Goal: Task Accomplishment & Management: Complete application form

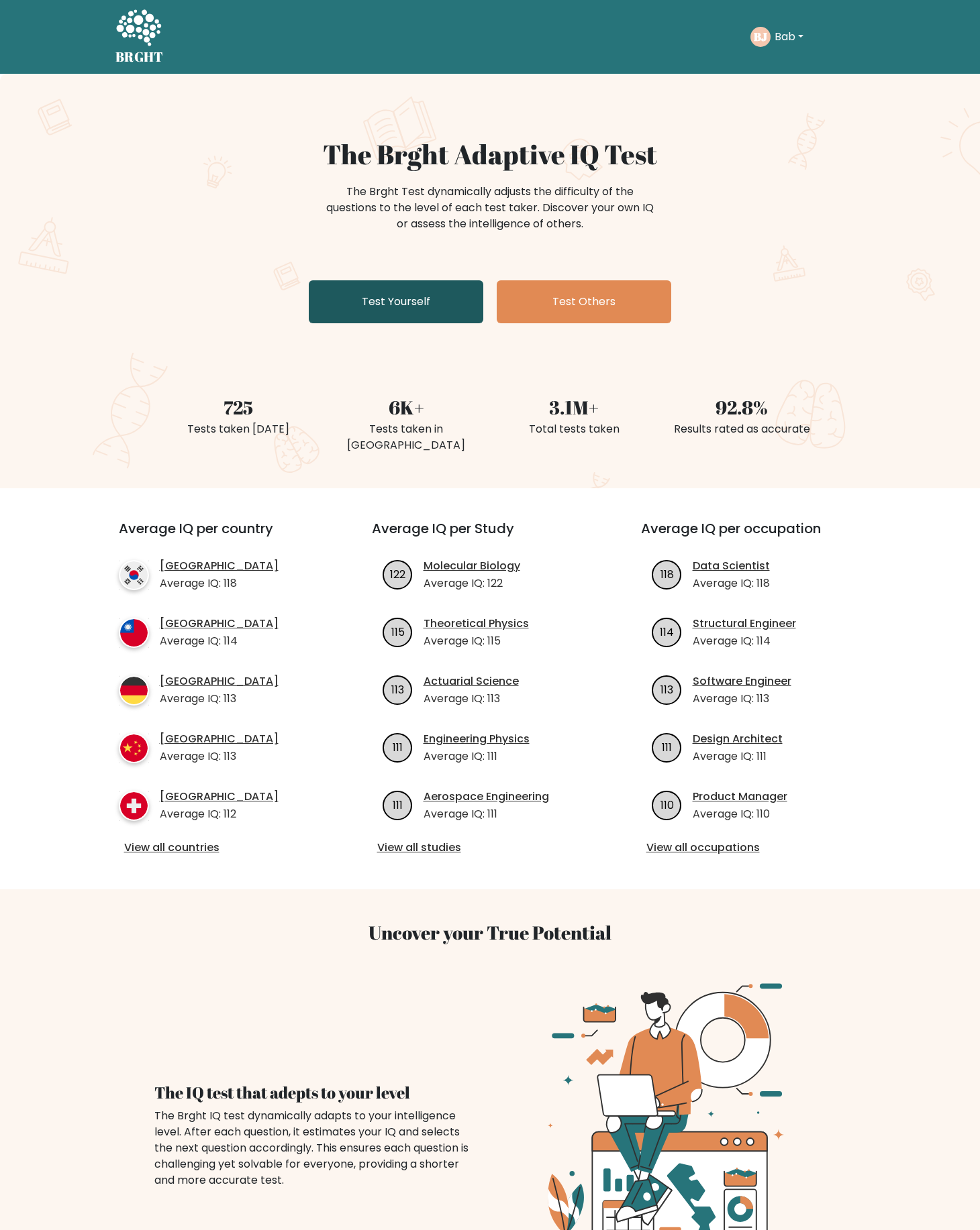
click at [437, 286] on link "Test Yourself" at bounding box center [396, 302] width 175 height 43
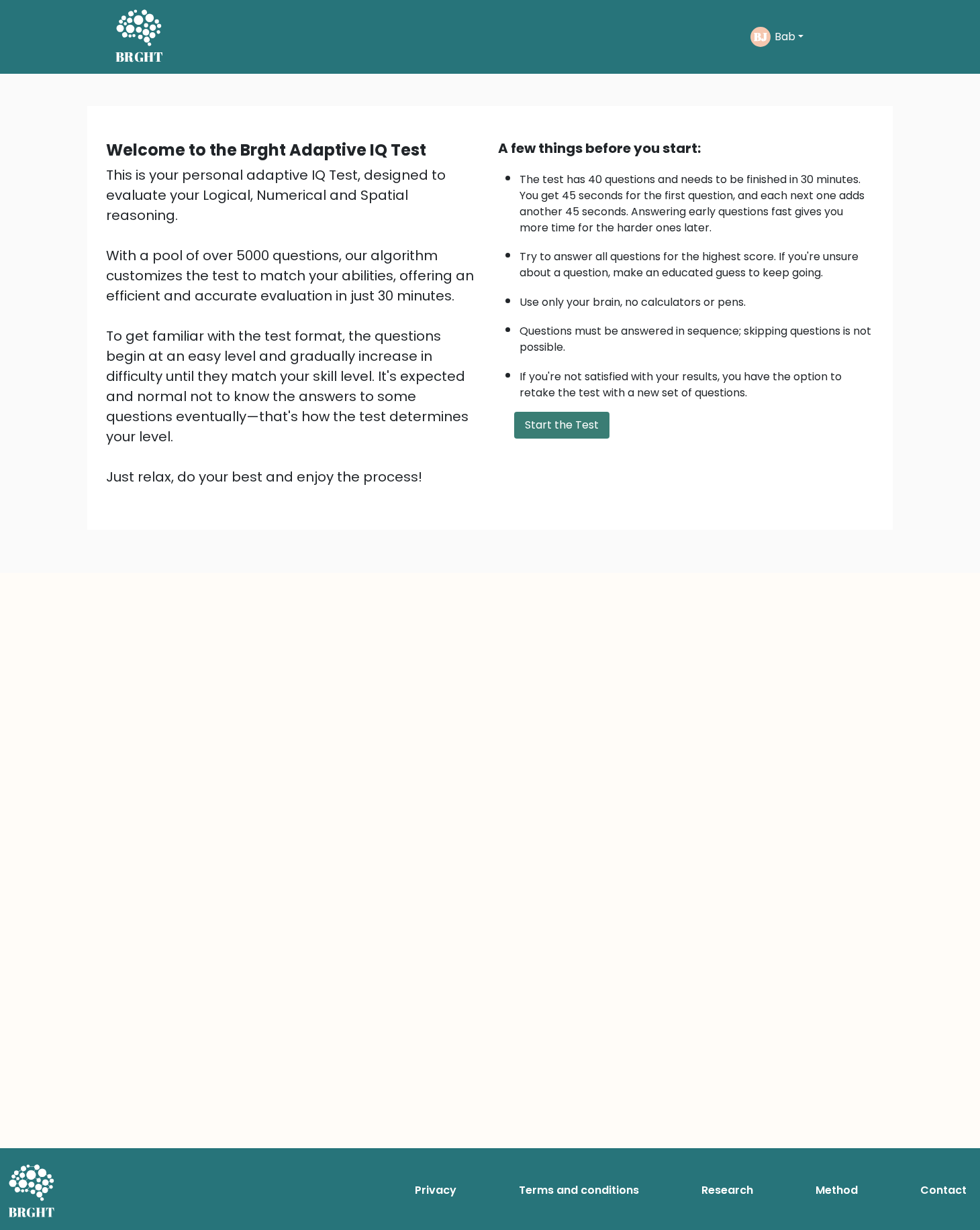
click at [530, 435] on button "Start the Test" at bounding box center [562, 425] width 96 height 27
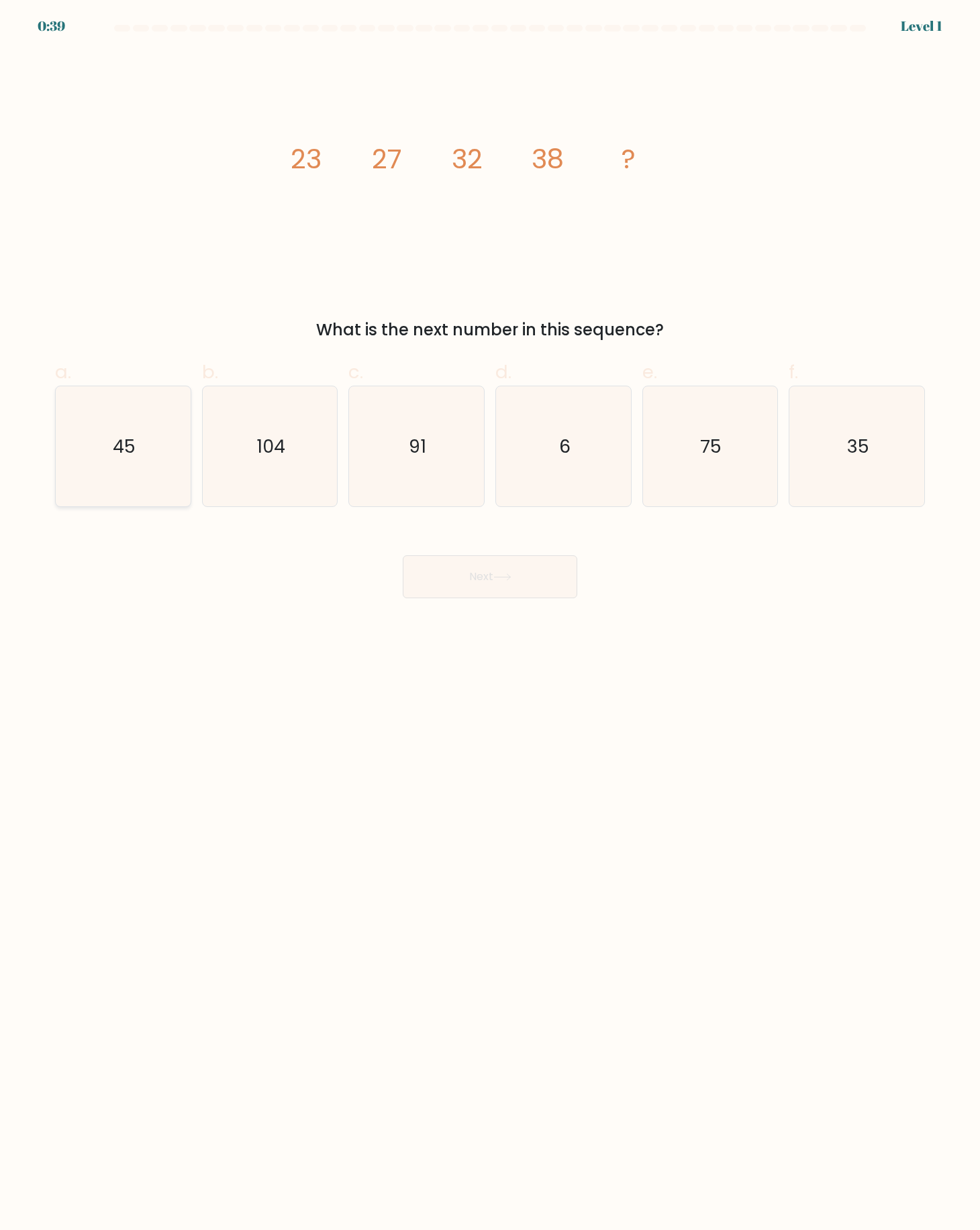
click at [85, 444] on icon "45" at bounding box center [123, 446] width 121 height 121
click at [490, 615] on input "a. 45" at bounding box center [490, 619] width 1 height 8
radio input "true"
click at [490, 589] on button "Next" at bounding box center [490, 577] width 175 height 43
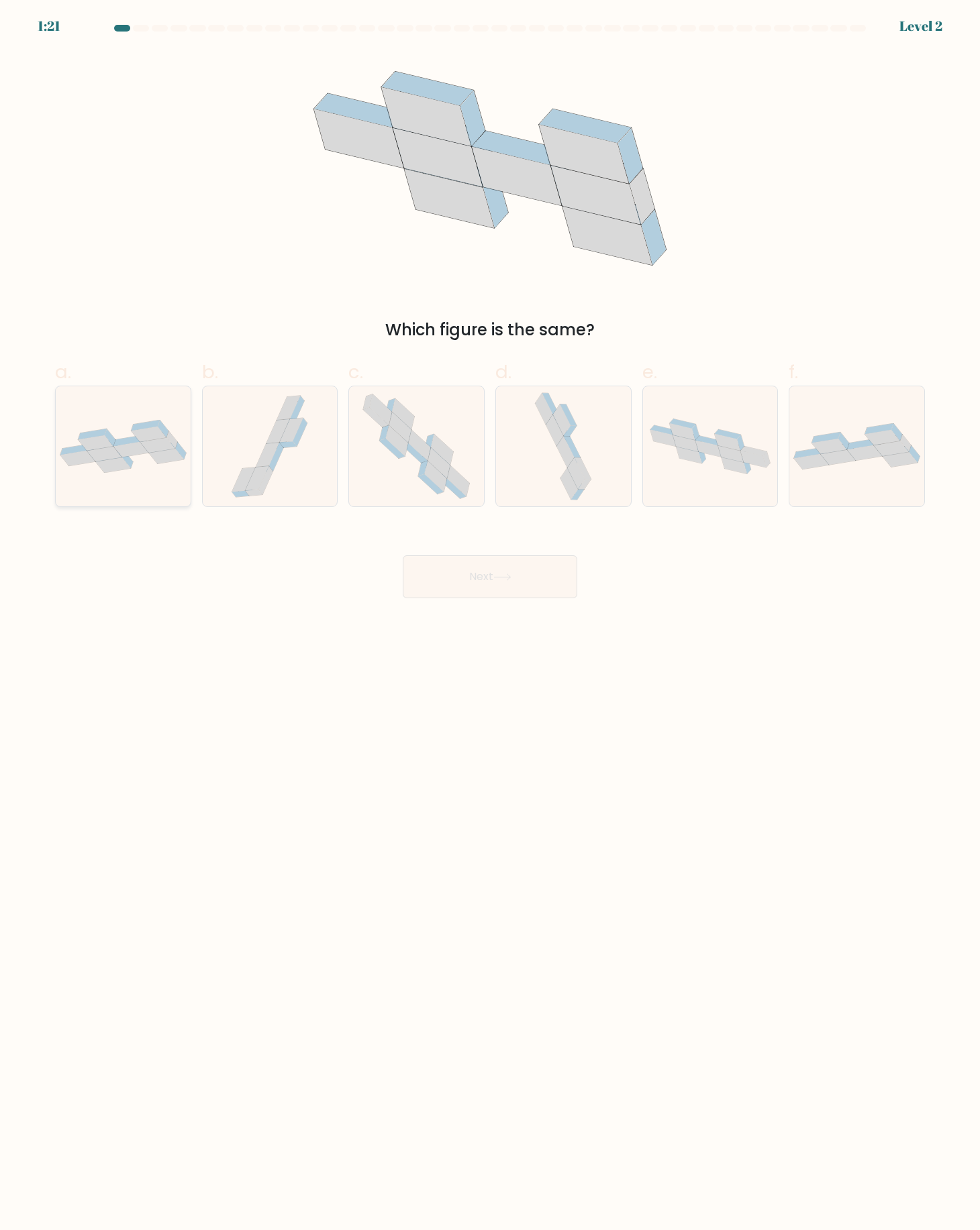
click at [138, 440] on icon at bounding box center [148, 434] width 35 height 16
click at [490, 615] on input "a." at bounding box center [490, 619] width 1 height 8
radio input "true"
click at [453, 571] on button "Next" at bounding box center [490, 577] width 175 height 43
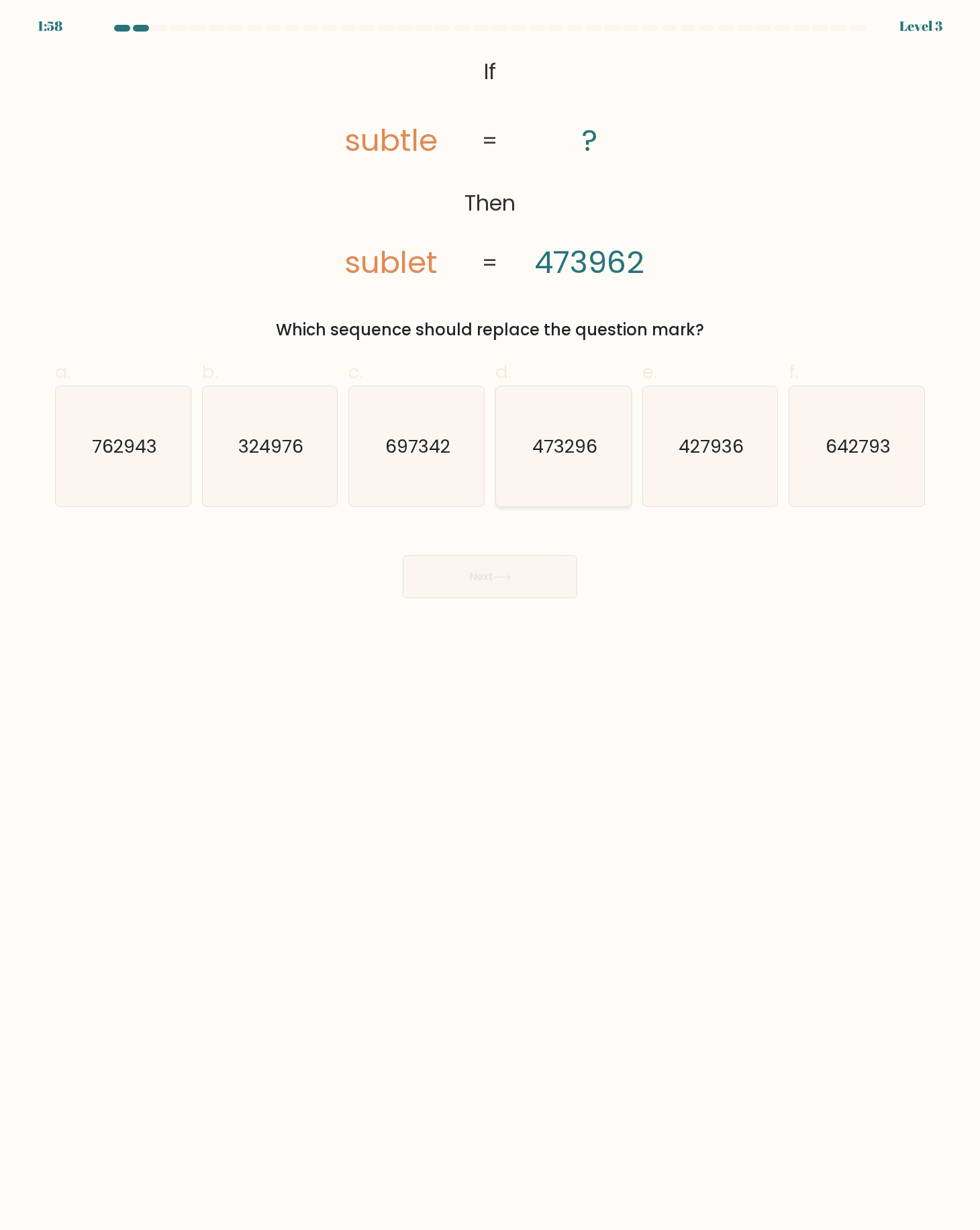
click at [562, 427] on icon "473296" at bounding box center [563, 446] width 121 height 121
click at [490, 615] on input "d. 473296" at bounding box center [490, 619] width 1 height 8
radio input "true"
click at [502, 572] on button "Next" at bounding box center [490, 577] width 175 height 43
